Goal: Task Accomplishment & Management: Use online tool/utility

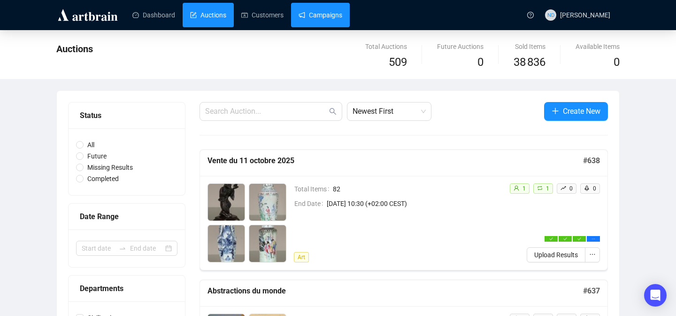
click at [318, 21] on link "Campaigns" at bounding box center [321, 15] width 44 height 24
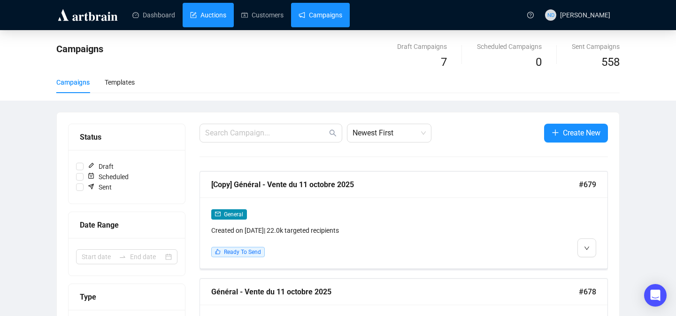
click at [215, 10] on link "Auctions" at bounding box center [208, 15] width 36 height 24
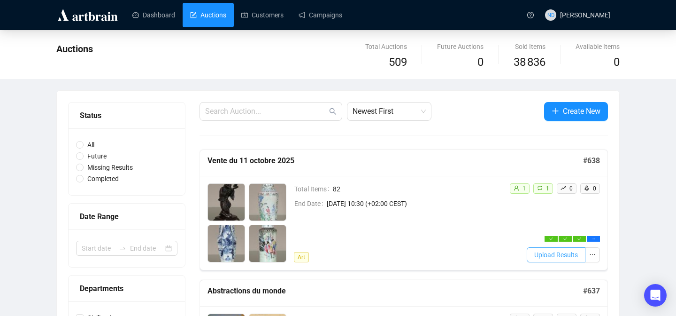
click at [535, 252] on span "Upload Results" at bounding box center [557, 254] width 44 height 10
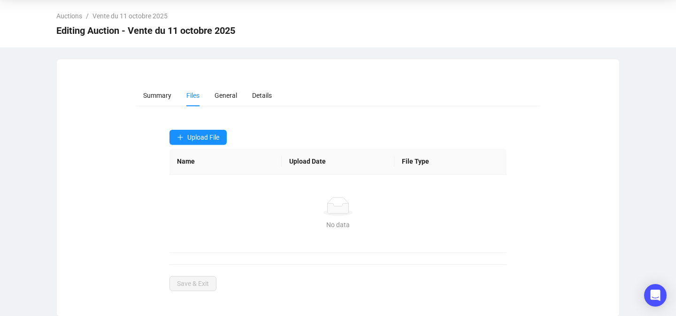
scroll to position [34, 0]
click at [199, 137] on span "Upload File" at bounding box center [203, 136] width 32 height 8
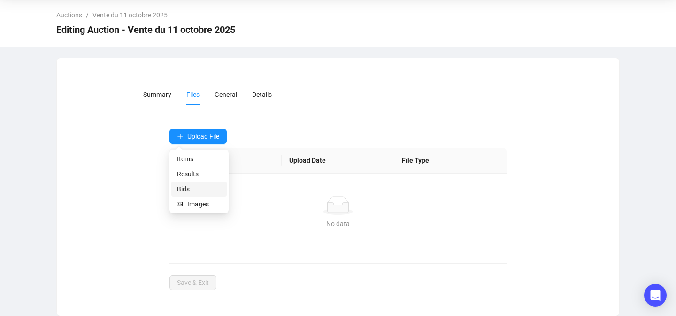
click at [178, 186] on span "Bids" at bounding box center [199, 189] width 44 height 10
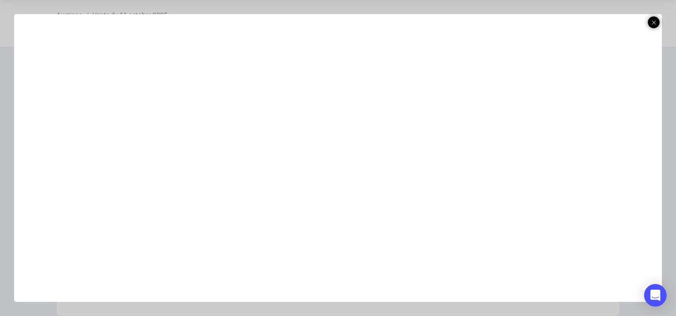
scroll to position [28, 0]
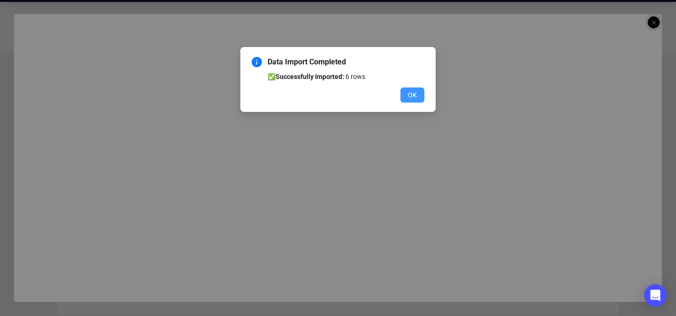
click at [410, 95] on span "OK" at bounding box center [412, 95] width 9 height 10
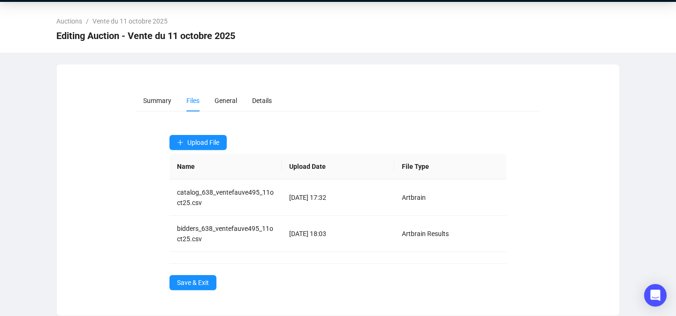
click at [630, 31] on div "Auctions / Vente du 11 octobre 2025 Editing Auction - Vente du 11 octobre 2025" at bounding box center [338, 27] width 676 height 51
click at [199, 144] on span "Upload File" at bounding box center [203, 143] width 32 height 8
click at [189, 182] on span "Results" at bounding box center [199, 180] width 44 height 10
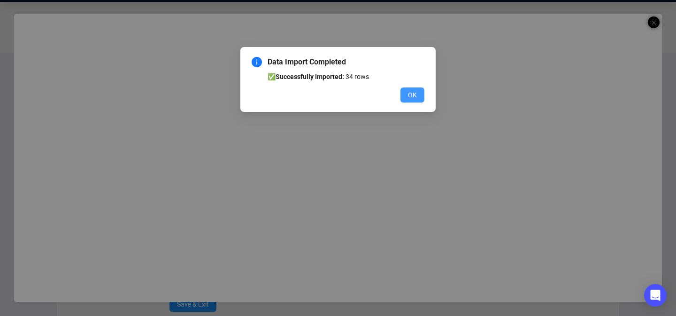
click at [419, 95] on button "OK" at bounding box center [413, 94] width 24 height 15
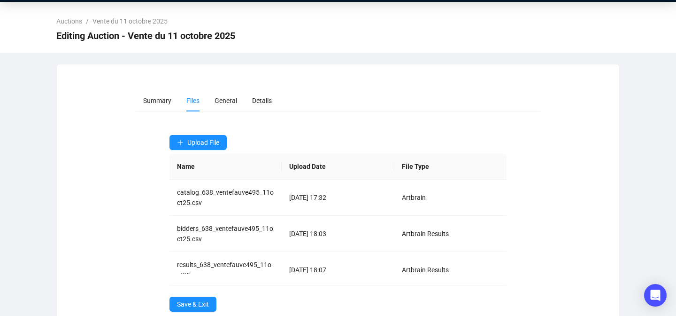
scroll to position [50, 0]
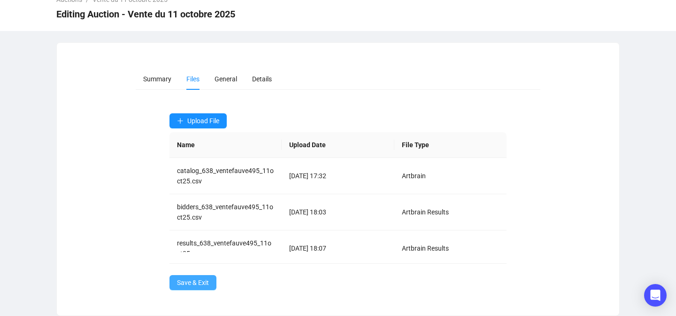
click at [186, 279] on span "Save & Exit" at bounding box center [193, 282] width 32 height 10
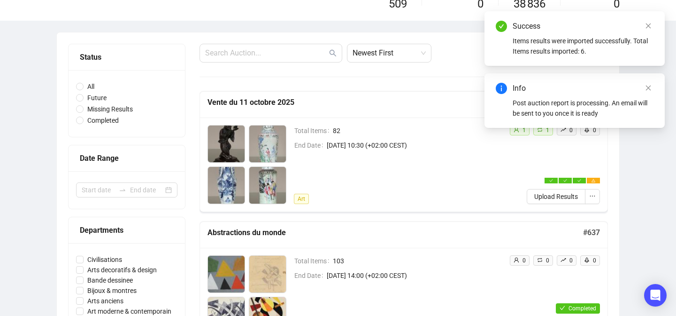
scroll to position [58, 0]
